Goal: Check status: Check status

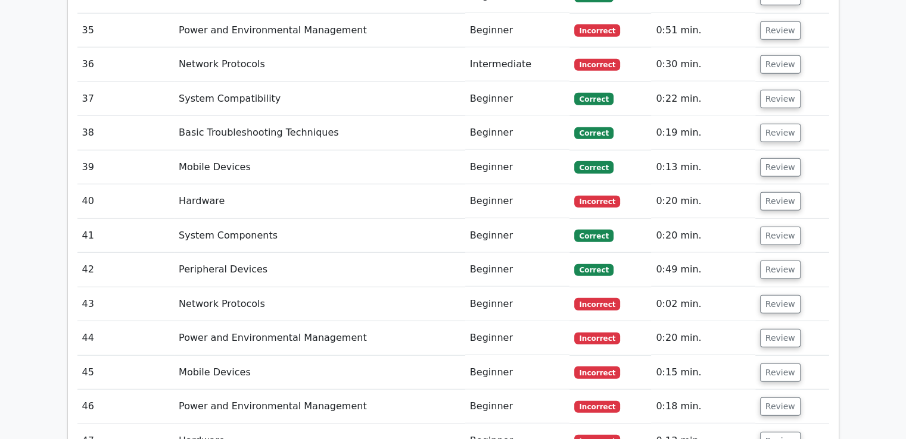
scroll to position [3297, 0]
